Goal: Transaction & Acquisition: Book appointment/travel/reservation

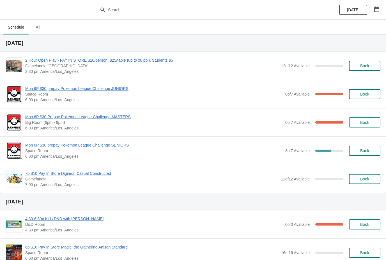
click at [368, 66] on span "Book" at bounding box center [364, 66] width 9 height 4
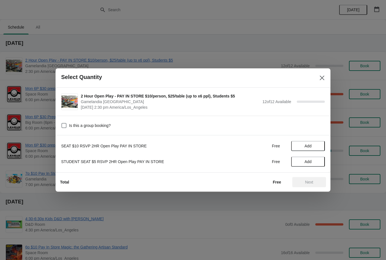
click at [322, 83] on button "Close" at bounding box center [322, 78] width 10 height 10
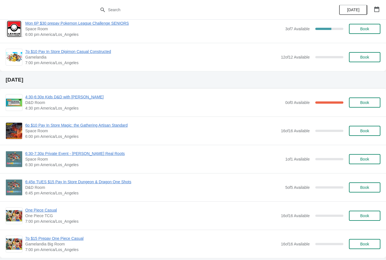
scroll to position [122, 0]
click at [364, 134] on span "Book" at bounding box center [364, 131] width 9 height 4
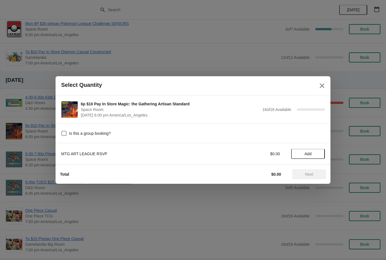
click at [318, 151] on button "Add" at bounding box center [308, 154] width 34 height 10
click at [307, 176] on span "Next" at bounding box center [309, 174] width 8 height 4
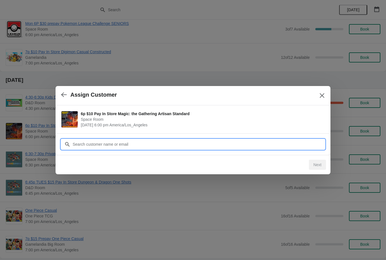
click at [133, 145] on input "Customer" at bounding box center [198, 144] width 252 height 10
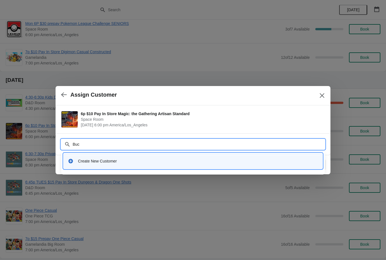
type input "Buck"
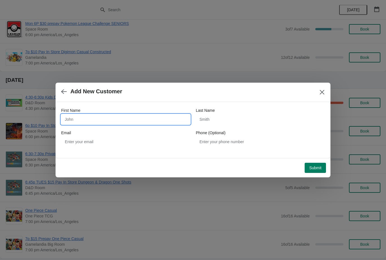
click at [117, 124] on input "First Name" at bounding box center [125, 119] width 129 height 10
type input "Buck"
click at [66, 93] on icon "button" at bounding box center [64, 92] width 6 height 6
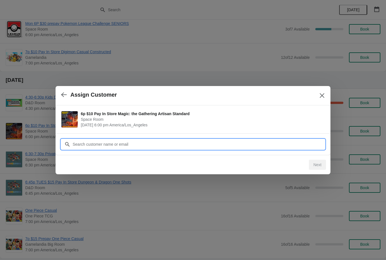
click at [125, 143] on input "Customer" at bounding box center [198, 144] width 252 height 10
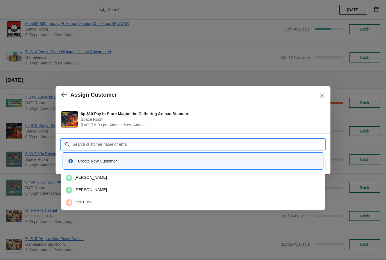
click at [99, 179] on div "RB [PERSON_NAME]" at bounding box center [193, 178] width 255 height 7
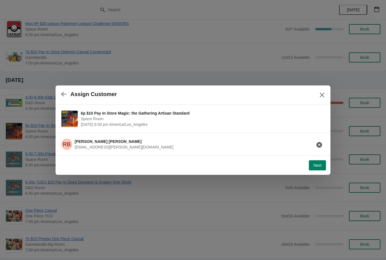
click at [321, 162] on button "Next" at bounding box center [317, 165] width 17 height 10
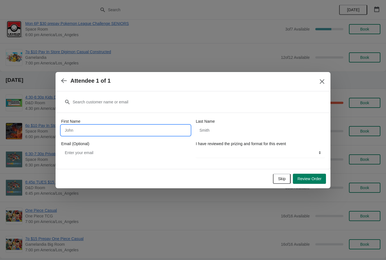
click at [131, 125] on input "First Name" at bounding box center [125, 130] width 129 height 10
type input "Buck"
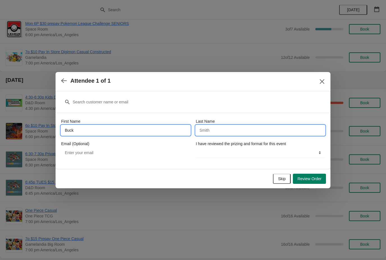
click at [228, 131] on input "Last Name" at bounding box center [260, 130] width 129 height 10
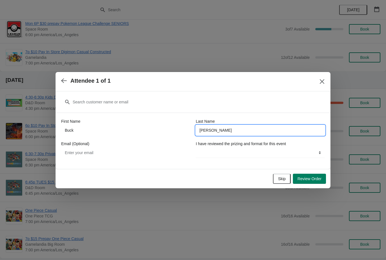
type input "[PERSON_NAME]"
click at [128, 151] on input "Email (Optional)" at bounding box center [125, 153] width 129 height 10
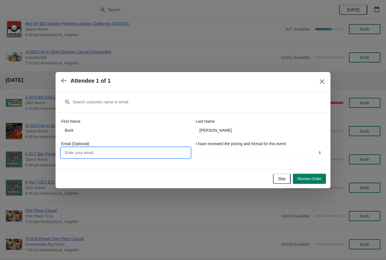
click at [230, 146] on label "I have reviewed the prizing and format for this event" at bounding box center [241, 144] width 90 height 6
click at [230, 148] on select "YES" at bounding box center [260, 153] width 129 height 10
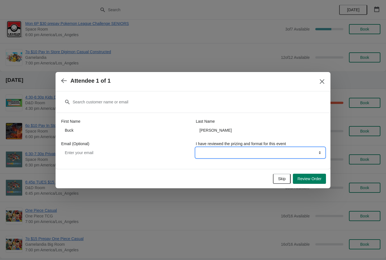
select select "YES"
click at [311, 178] on span "Review Order" at bounding box center [309, 179] width 24 height 4
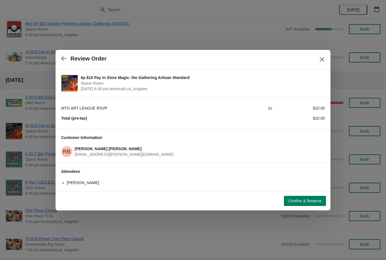
click at [302, 203] on span "Confirm & Reserve" at bounding box center [304, 201] width 33 height 4
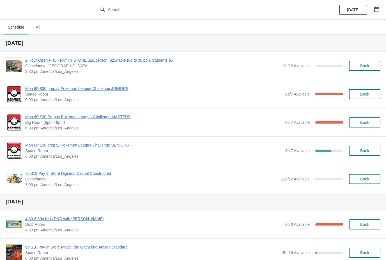
scroll to position [0, 0]
click at [364, 154] on button "Book" at bounding box center [364, 151] width 31 height 10
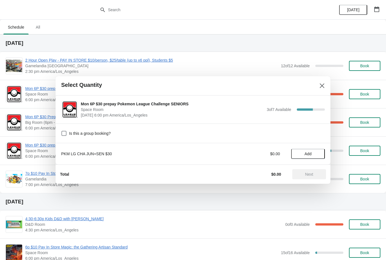
click at [310, 153] on span "Add" at bounding box center [308, 154] width 7 height 4
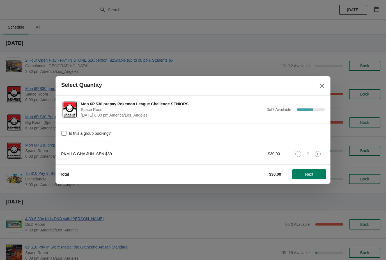
click at [310, 175] on span "Next" at bounding box center [309, 174] width 8 height 4
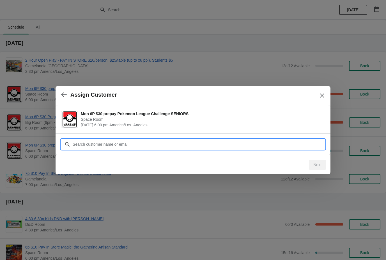
click at [121, 145] on input "Customer" at bounding box center [198, 144] width 252 height 10
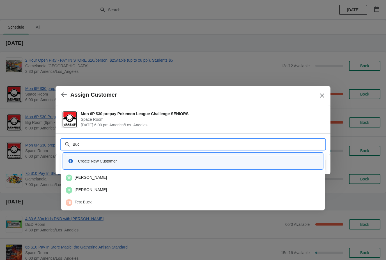
type input "Buck"
click at [106, 176] on div "RB [PERSON_NAME]" at bounding box center [193, 178] width 255 height 7
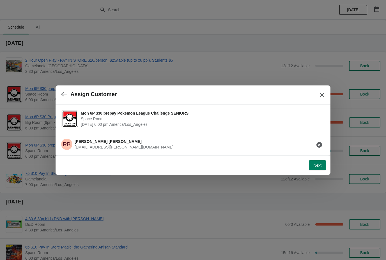
click at [317, 164] on span "Next" at bounding box center [317, 165] width 8 height 4
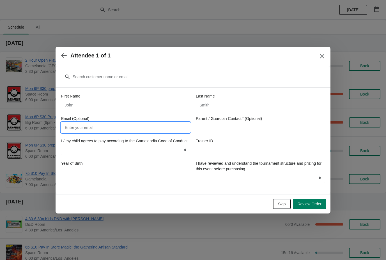
click at [149, 123] on input "Email (Optional)" at bounding box center [125, 128] width 129 height 10
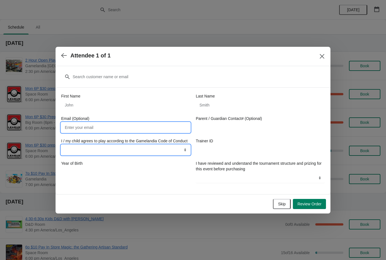
click at [171, 152] on select "I understand" at bounding box center [125, 150] width 129 height 10
select select "I understand"
click at [109, 151] on select "I understand" at bounding box center [125, 150] width 129 height 10
select select
